Goal: Task Accomplishment & Management: Check status

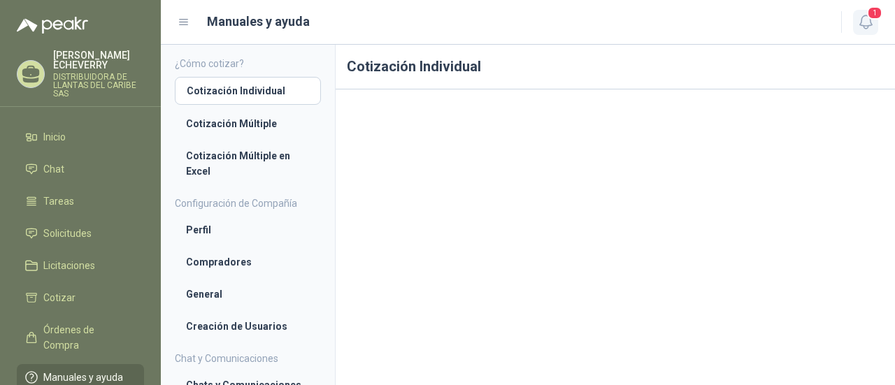
click at [861, 21] on icon "button" at bounding box center [865, 21] width 12 height 13
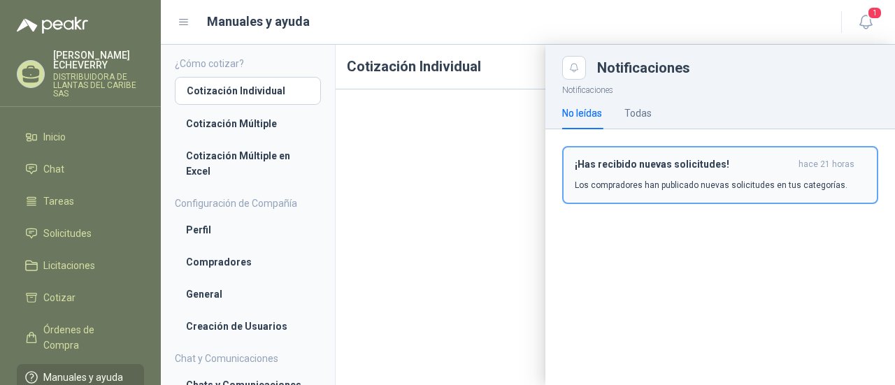
click at [702, 167] on h3 "¡Has recibido nuevas solicitudes!" at bounding box center [684, 165] width 218 height 12
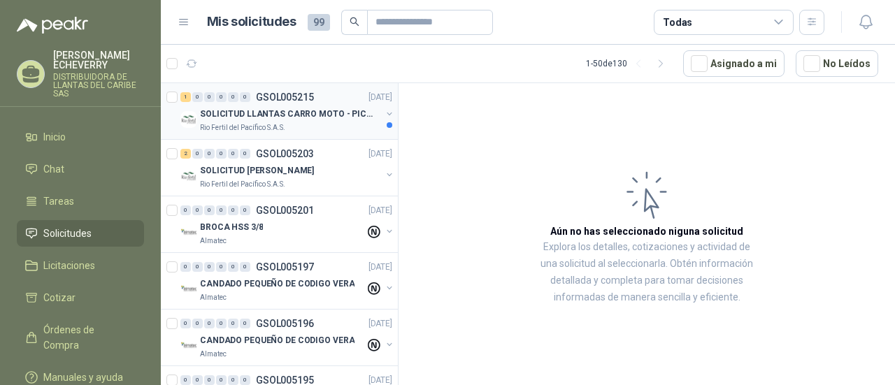
click at [281, 121] on div "SOLICITUD LLANTAS CARRO MOTO - PICHINDE" at bounding box center [290, 114] width 181 height 17
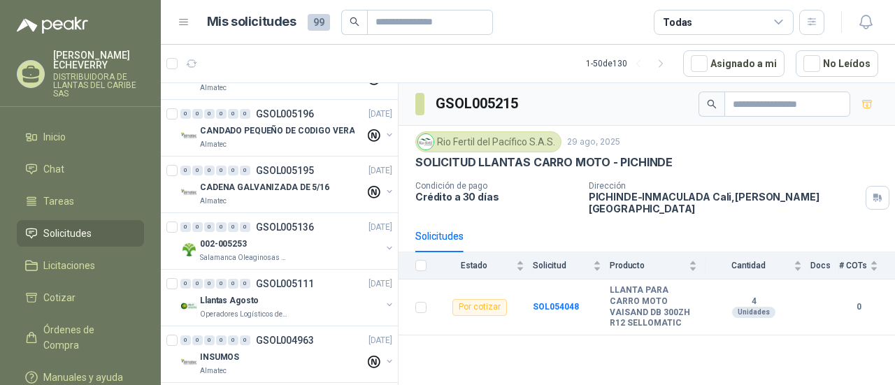
scroll to position [280, 0]
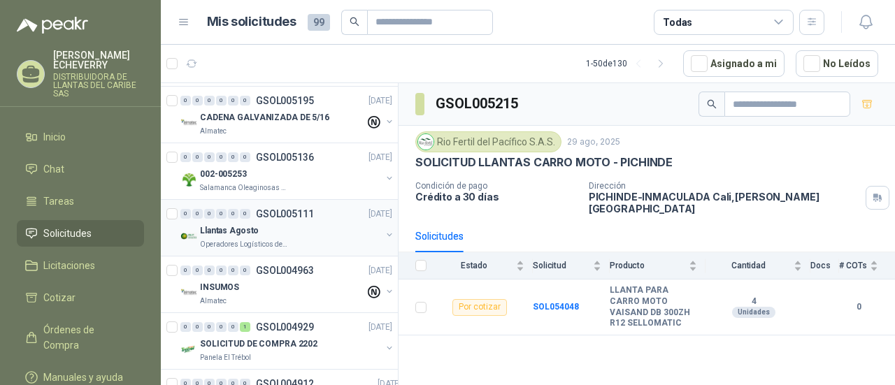
click at [282, 241] on p "Operadores Logísticos del Caribe" at bounding box center [244, 244] width 88 height 11
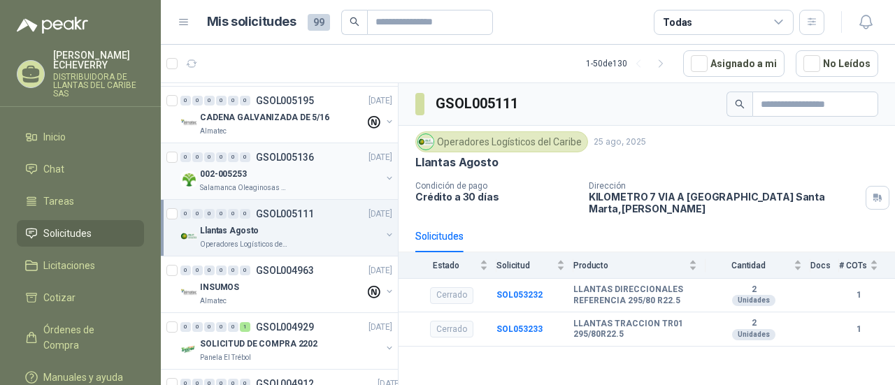
click at [309, 178] on div "002-005253" at bounding box center [290, 174] width 181 height 17
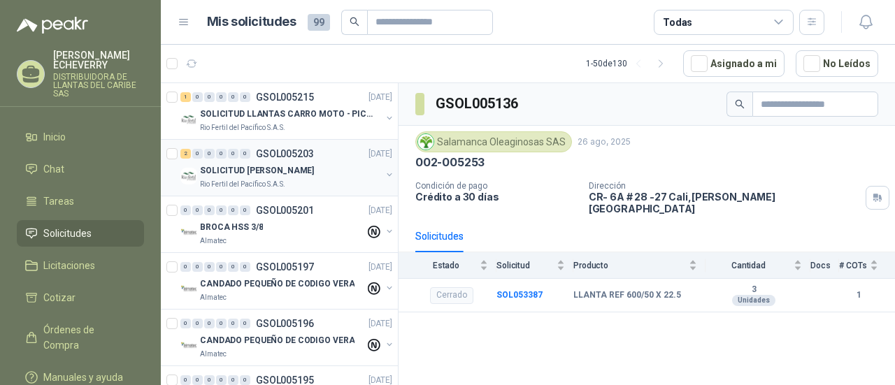
click at [305, 176] on div "SOLICITUD [PERSON_NAME]" at bounding box center [290, 170] width 181 height 17
